Goal: Information Seeking & Learning: Learn about a topic

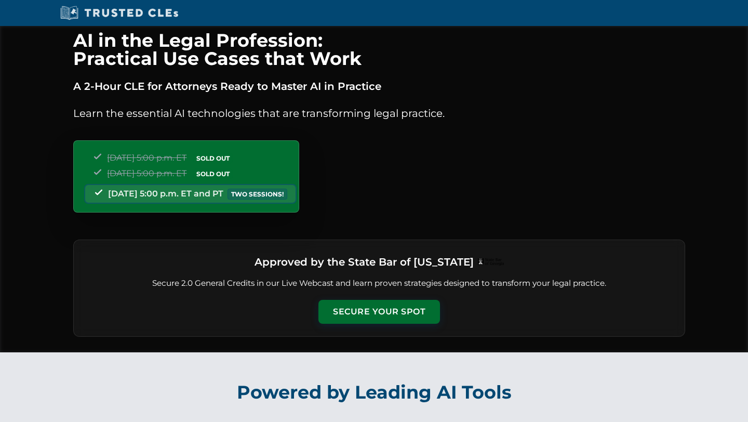
click at [139, 10] on img at bounding box center [119, 13] width 124 height 16
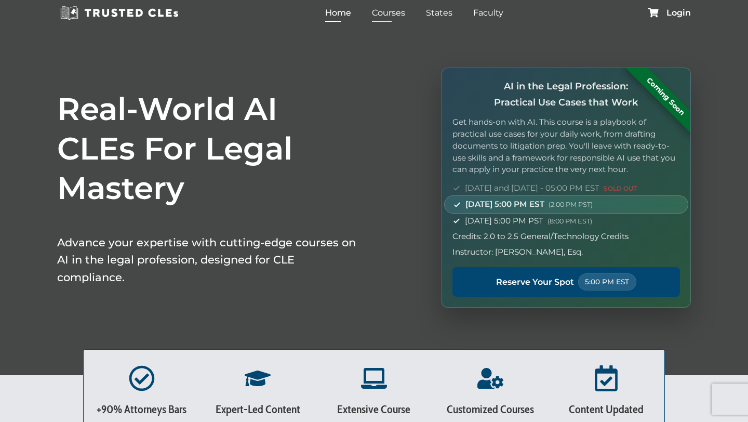
click at [399, 10] on link "Courses" at bounding box center [389, 12] width 38 height 15
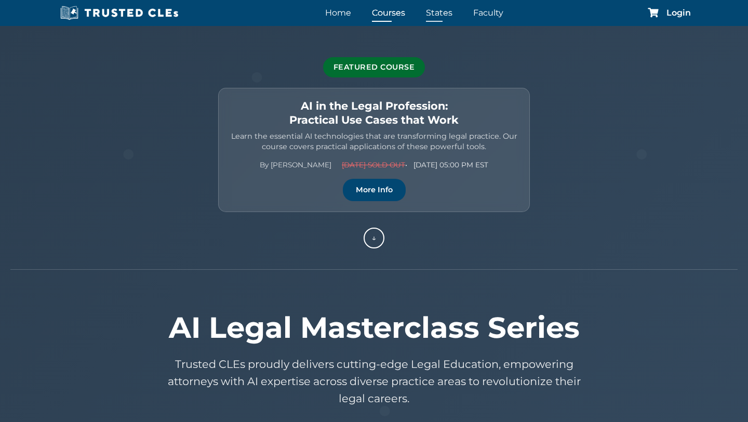
click at [433, 12] on link "States" at bounding box center [440, 12] width 32 height 15
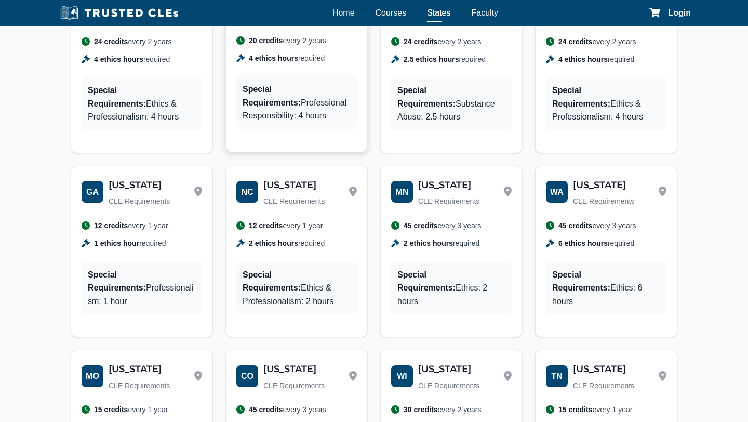
scroll to position [599, 0]
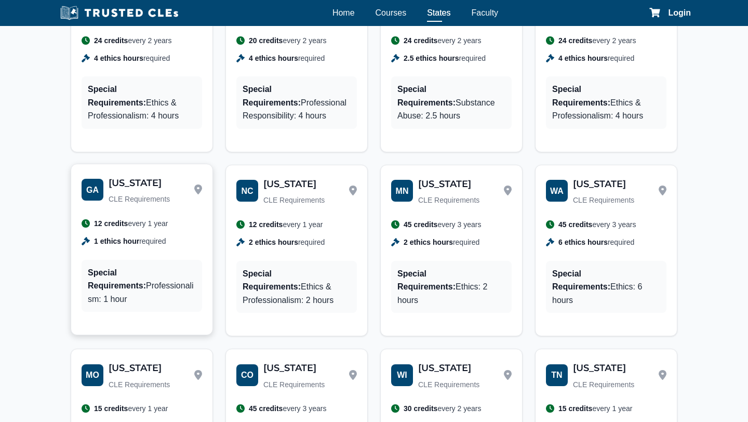
click at [92, 179] on div "GA" at bounding box center [93, 190] width 22 height 22
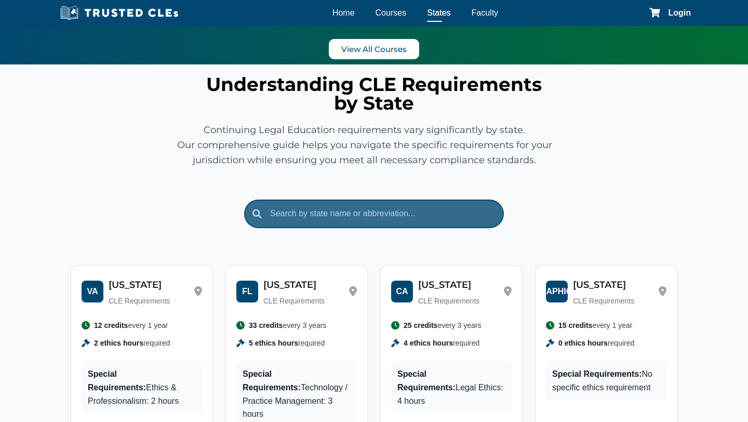
scroll to position [0, 0]
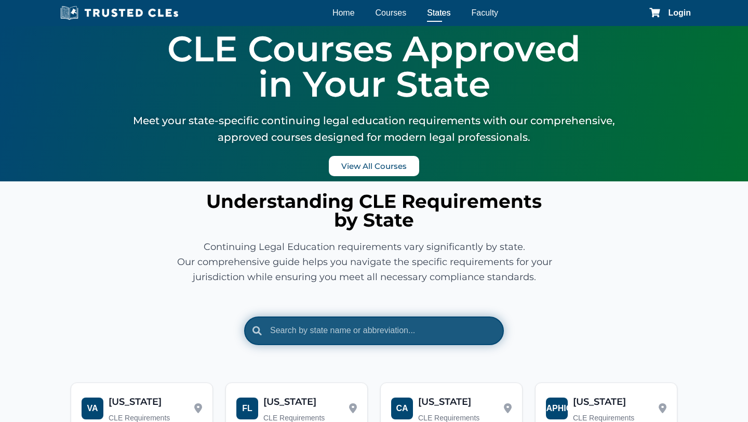
click at [294, 324] on input "text" at bounding box center [374, 331] width 260 height 28
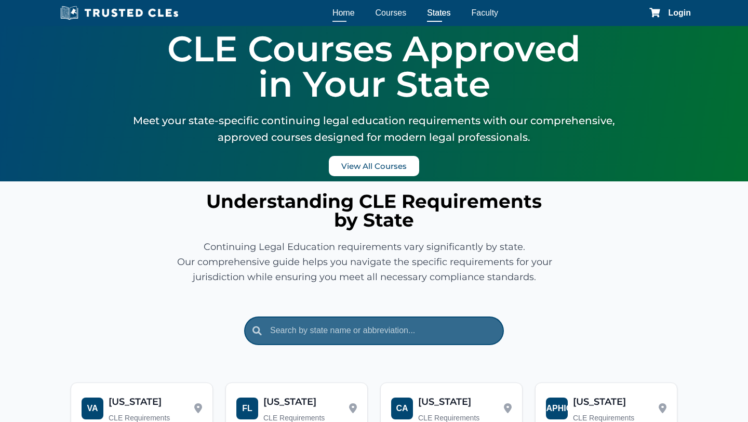
click at [334, 14] on link "Home" at bounding box center [344, 12] width 28 height 15
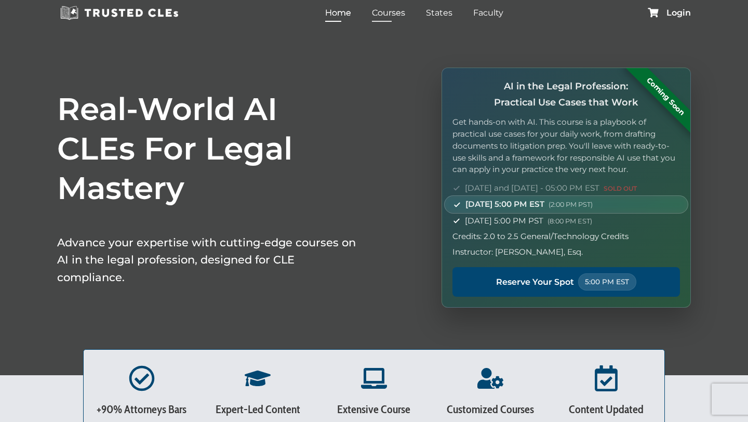
click at [406, 8] on link "Courses" at bounding box center [389, 12] width 38 height 15
